Goal: Information Seeking & Learning: Stay updated

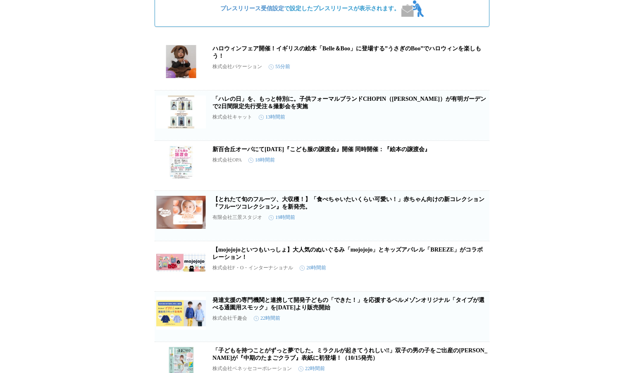
scroll to position [165, 0]
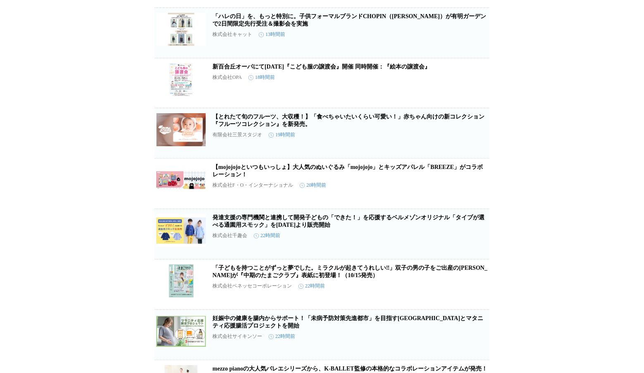
click at [231, 178] on link "【mojojojoといつもいっしょ】大人気のぬいぐるみ「mojojojo」とキッズアパレル「BREEZE」がコラボレーション！" at bounding box center [347, 171] width 270 height 14
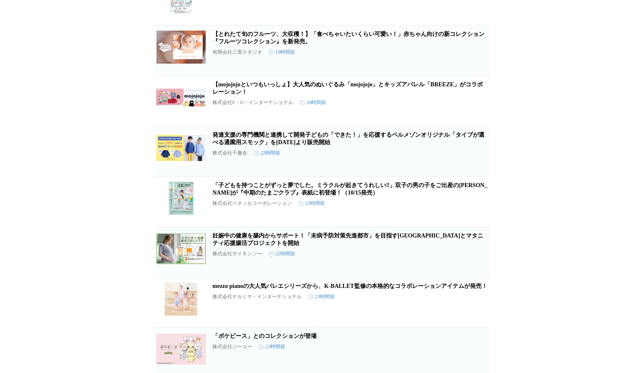
scroll to position [331, 0]
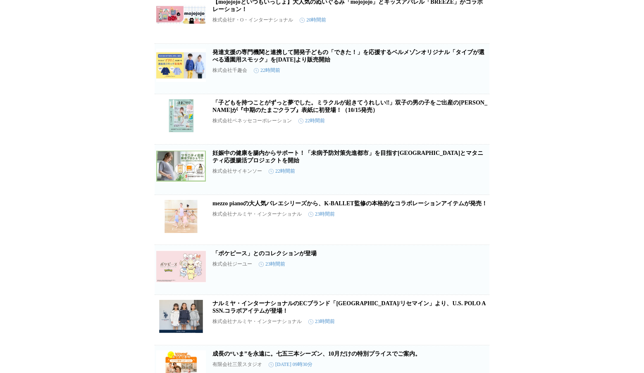
click at [209, 279] on article "「ポケピース」とのコレクションが登場 株式会社ジーユー 23時間前 保存する この企業を受け取らない" at bounding box center [322, 270] width 335 height 50
click at [239, 257] on link "「ポケピース」とのコレクションが登場" at bounding box center [264, 253] width 104 height 6
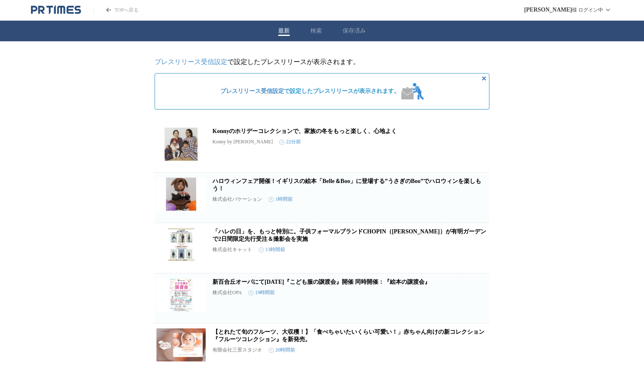
click at [242, 180] on link "ハロウィンフェア開催！イギリスの絵本「Belle＆Boo」に登場する”うさぎのBoo”でハロウィンを楽しもう！" at bounding box center [346, 185] width 269 height 14
click at [210, 136] on article "Konnyのホリデーコレクションで、家族の冬をもっと楽しく、心地よく Konny by [PERSON_NAME] 22分前 保存する この企業を受け取らない" at bounding box center [322, 148] width 335 height 50
click at [215, 134] on link "Konnyのホリデーコレクションで、家族の冬をもっと楽しく、心地よく" at bounding box center [304, 131] width 184 height 6
